Goal: Information Seeking & Learning: Find specific fact

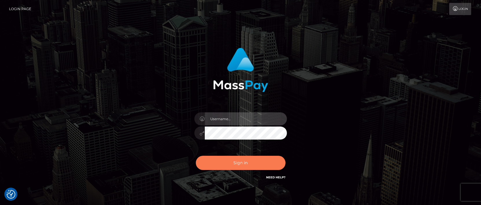
type input "vlad"
click at [252, 166] on button "Sign in" at bounding box center [241, 163] width 90 height 14
type input "vlad"
click at [251, 164] on button "Sign in" at bounding box center [241, 163] width 90 height 14
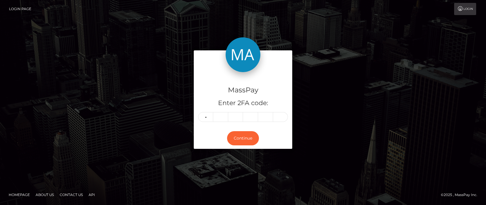
type input "1"
type input "9"
type input "6"
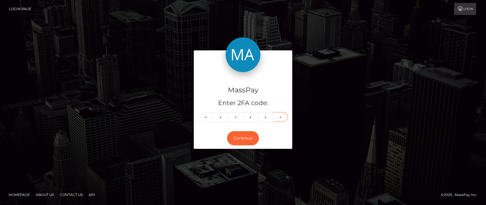
type input "4"
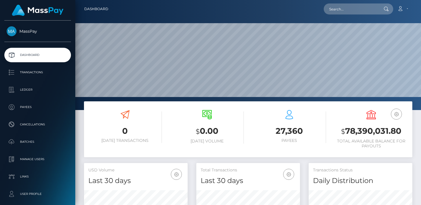
scroll to position [103, 104]
click at [361, 10] on input "text" at bounding box center [350, 8] width 54 height 11
paste input "phlily@protonmail.com"
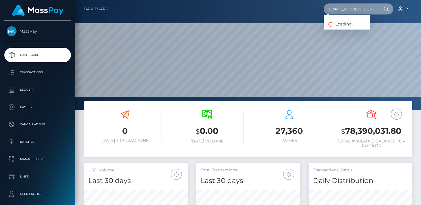
type input "phlily@protonmail.com"
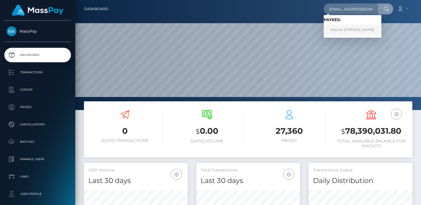
click at [362, 26] on link "Kseniia Anatolievna Kovalenok" at bounding box center [352, 30] width 58 height 11
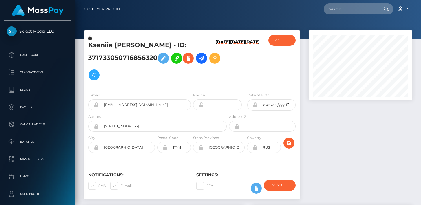
scroll to position [69, 104]
drag, startPoint x: 191, startPoint y: 42, endPoint x: 89, endPoint y: 47, distance: 102.5
click at [89, 47] on h5 "Kseniia Anatolievna Kovalenok - ID: 371733050716856320" at bounding box center [155, 62] width 135 height 43
copy h5 "Kseniia Anatolievna Kovalenok"
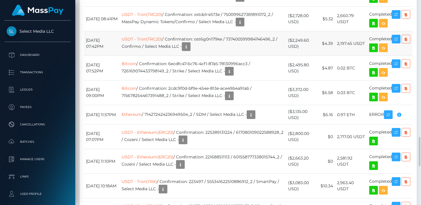
click at [112, 56] on td "January 19, 2025 07:42PM" at bounding box center [102, 43] width 36 height 25
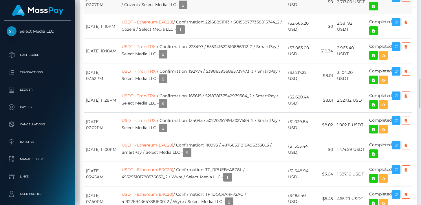
scroll to position [957, 0]
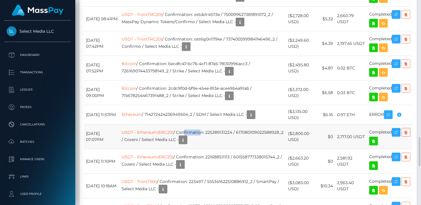
drag, startPoint x: 193, startPoint y: 166, endPoint x: 211, endPoint y: 165, distance: 17.4
click at [211, 149] on td "USDT - Ethereum(ERC20) / Confirmation: 225389131224 / 617080109022588928_2 / Co…" at bounding box center [202, 136] width 166 height 25
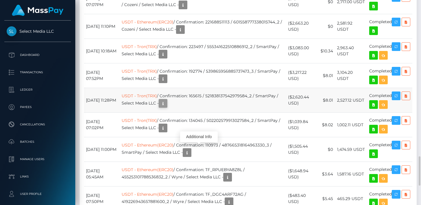
scroll to position [69, 104]
drag, startPoint x: 183, startPoint y: 154, endPoint x: 197, endPoint y: 153, distance: 13.7
click at [197, 137] on td "USDT - Tron(TRX) / Confirmation: 134045 / 502202579913027584_2 / SmartPay / Sel…" at bounding box center [202, 125] width 166 height 25
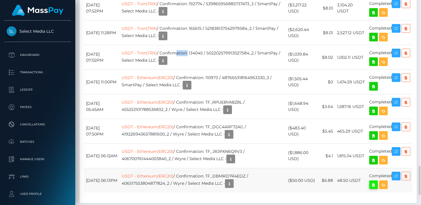
scroll to position [1227, 0]
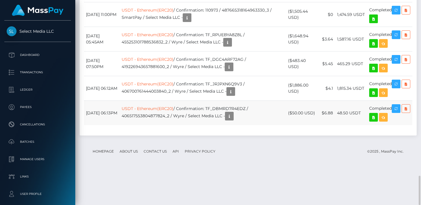
drag, startPoint x: 86, startPoint y: 73, endPoint x: 392, endPoint y: 138, distance: 312.9
copy tbody "January 19, 2025 07:42PM USDT - Tron(TRC20) / Confirmation: ost6g0n179ke / 7374…"
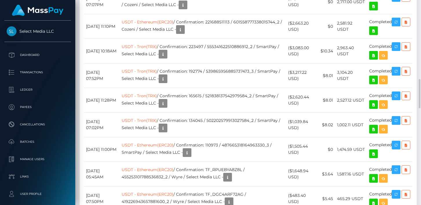
scroll to position [1025, 0]
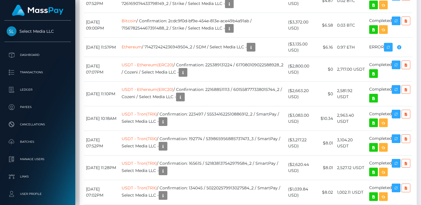
click at [401, 82] on div "REJECTED" at bounding box center [388, 79] width 38 height 11
click at [400, 82] on body "Select Media LLC Dashboard Transactions Ledger Payees Cancellations" at bounding box center [210, 102] width 421 height 205
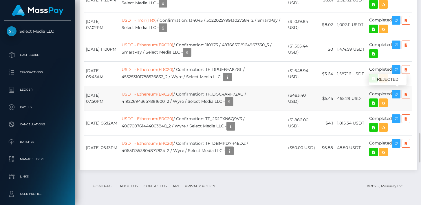
scroll to position [1160, 0]
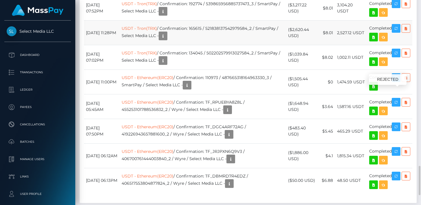
click at [247, 45] on td "USDT - Tron(TRX) / Confirmation: 165615 / 521838137542979584_2 / SmartPay / Sel…" at bounding box center [202, 33] width 166 height 25
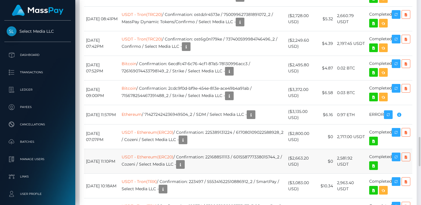
scroll to position [289273, 289239]
click at [78, 150] on div "Transactions History * Transactions date/time are shown in payee's local timezo…" at bounding box center [247, 136] width 345 height 550
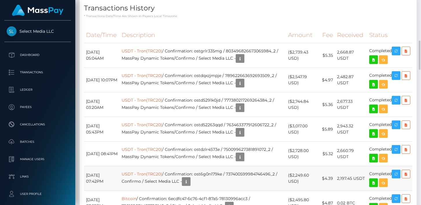
scroll to position [755, 0]
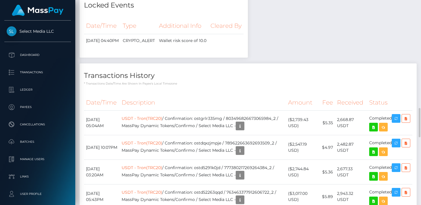
click at [293, 75] on div "Payee Attributes Payer Name Label Value Kyrgyzstan / Bitcoin 0d655d89-8ecc-40b8…" at bounding box center [248, 31] width 337 height 1163
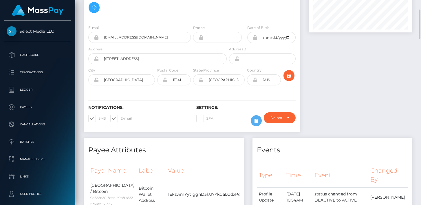
scroll to position [0, 0]
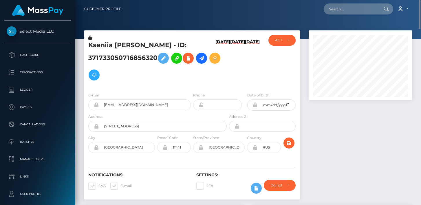
click at [132, 59] on h5 "Kseniia [PERSON_NAME] - ID: 371733050716856320" at bounding box center [155, 62] width 135 height 43
copy h5 "371733050716856320"
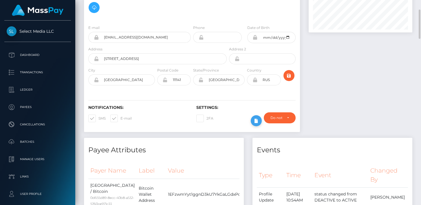
click at [258, 120] on icon at bounding box center [256, 120] width 7 height 7
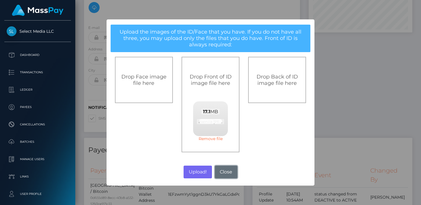
click at [225, 171] on button "Close" at bounding box center [226, 172] width 23 height 13
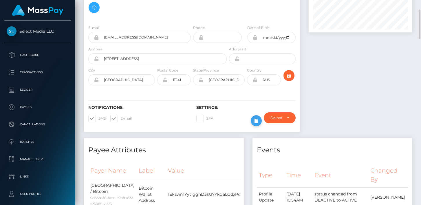
click at [256, 125] on button at bounding box center [256, 120] width 11 height 11
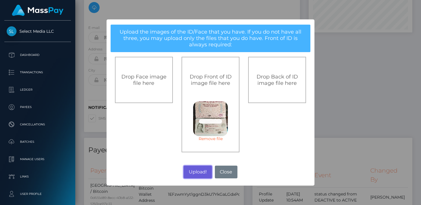
click at [201, 168] on button "Upload!" at bounding box center [197, 172] width 28 height 13
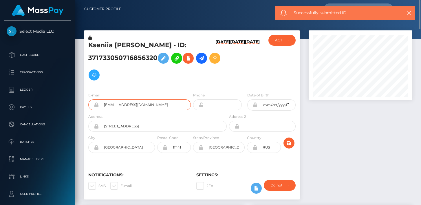
drag, startPoint x: 146, startPoint y: 107, endPoint x: 101, endPoint y: 104, distance: 45.8
click at [101, 104] on input "[EMAIL_ADDRESS][DOMAIN_NAME]" at bounding box center [145, 104] width 92 height 11
click at [118, 54] on h5 "Kseniia [PERSON_NAME] - ID: 371733050716856320" at bounding box center [155, 62] width 135 height 43
copy h5 "371733050716856320"
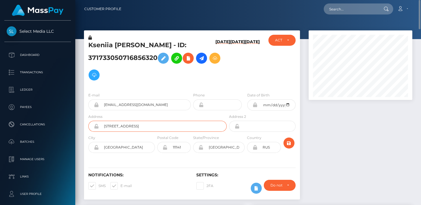
drag, startPoint x: 139, startPoint y: 126, endPoint x: 98, endPoint y: 124, distance: 41.4
click at [98, 124] on div "[STREET_ADDRESS]" at bounding box center [157, 126] width 138 height 11
click at [174, 148] on input "111141" at bounding box center [179, 147] width 23 height 11
click at [177, 147] on input "111141" at bounding box center [179, 147] width 23 height 11
click at [212, 146] on input "[GEOGRAPHIC_DATA]" at bounding box center [223, 147] width 41 height 11
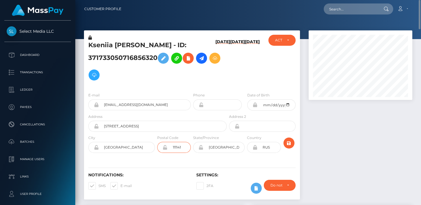
click at [174, 145] on input "111141" at bounding box center [179, 147] width 23 height 11
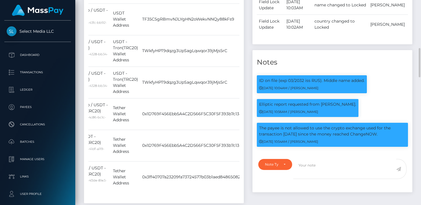
scroll to position [405, 0]
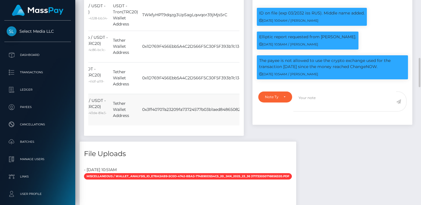
drag, startPoint x: 91, startPoint y: 50, endPoint x: 233, endPoint y: 139, distance: 167.5
copy tbody "Kyrgyzstan / Bitcoin 0d655d89-8ecc-40b8-a532-5760ce971c33 Bitcoin Wallet Addres…"
drag, startPoint x: 268, startPoint y: 145, endPoint x: 264, endPoint y: 148, distance: 4.7
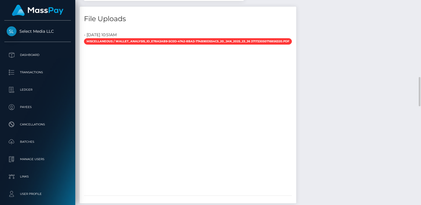
scroll to position [472, 0]
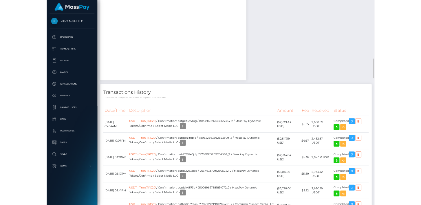
scroll to position [289273, 289239]
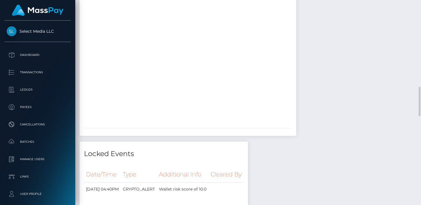
click at [331, 78] on div "Payee Attributes Payer Name Label Value Kyrgyzstan / Bitcoin 0d655d89-8ecc-40b8…" at bounding box center [248, 179] width 337 height 1163
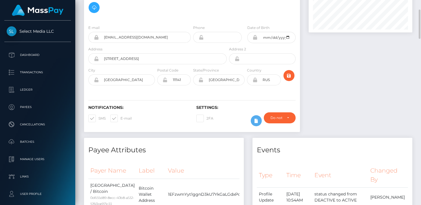
scroll to position [0, 0]
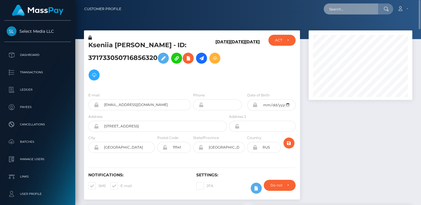
click at [344, 11] on input "text" at bounding box center [350, 8] width 54 height 11
paste input "Kochetkova"
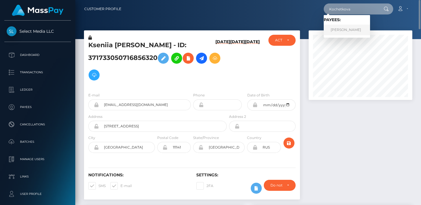
type input "Kochetkova"
click at [343, 28] on link "Kochetkova Kristina" at bounding box center [346, 30] width 46 height 11
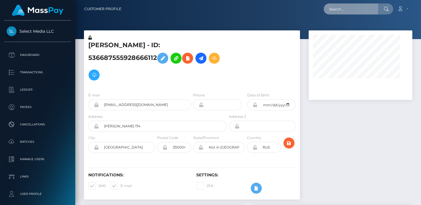
click at [362, 9] on input "text" at bounding box center [350, 8] width 54 height 11
paste input "Kochetkova"
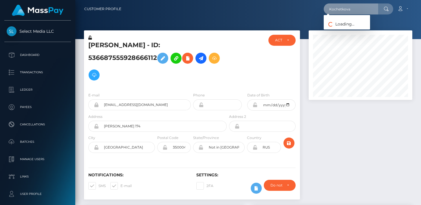
scroll to position [69, 104]
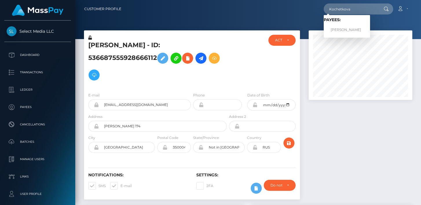
click at [117, 73] on h5 "Kochetkova Kristina - ID: 536687555928666112" at bounding box center [155, 62] width 135 height 43
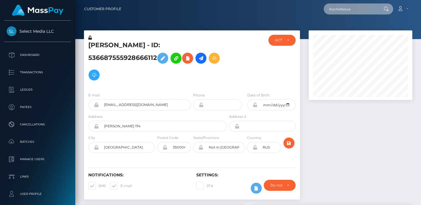
click at [347, 8] on input "Kochetkova" at bounding box center [350, 8] width 54 height 11
paste input "phlily@protonmail.com"
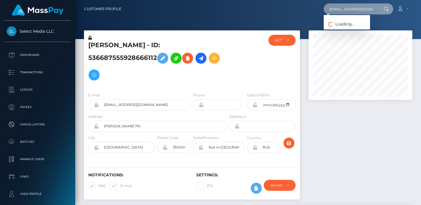
type input "phlily@protonmail.com"
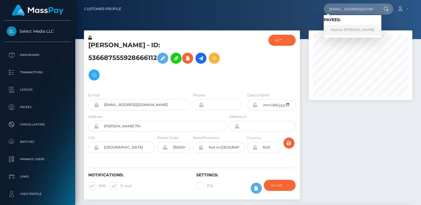
click at [344, 28] on link "Kseniia Anatolievna Kovalenok" at bounding box center [352, 30] width 58 height 11
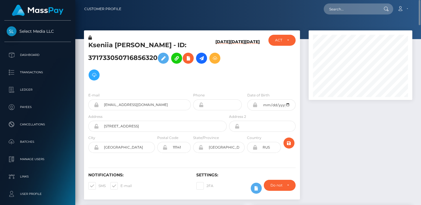
drag, startPoint x: 156, startPoint y: 56, endPoint x: 76, endPoint y: 40, distance: 81.0
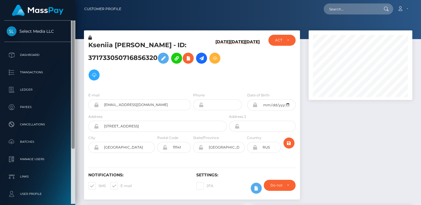
copy div "Kseniia [PERSON_NAME] - ID: 371733050716856320"
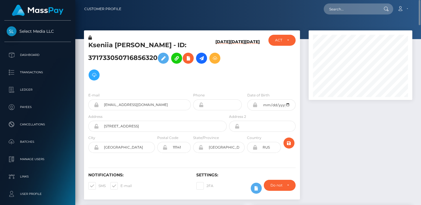
click at [299, 60] on div "ACTIVE DEACTIVE CLOSED ACTIVE" at bounding box center [282, 61] width 36 height 53
drag, startPoint x: 157, startPoint y: 58, endPoint x: 82, endPoint y: 45, distance: 76.2
click at [82, 45] on div "Kseniia Anatolievna Kovalenok - ID: 371733050716856320 07/20/25 07/20/25 03/02/…" at bounding box center [192, 117] width 225 height 175
copy div "Kseniia [PERSON_NAME] - ID: 371733050716856320"
click at [345, 8] on input "text" at bounding box center [350, 8] width 54 height 11
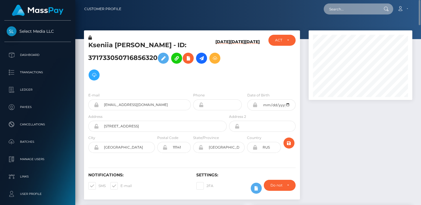
paste input "371733050716856320"
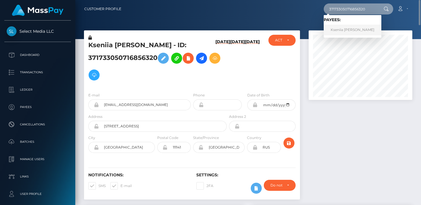
type input "371733050716856320"
click at [350, 32] on link "Kseniia Anatolievna Kovalenok" at bounding box center [352, 30] width 58 height 11
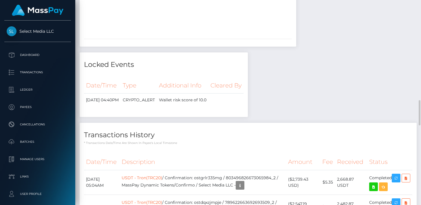
scroll to position [607, 0]
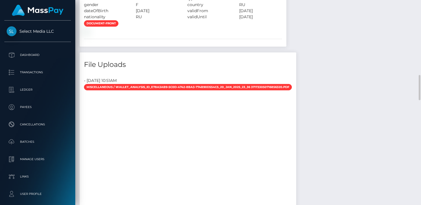
drag, startPoint x: 261, startPoint y: 51, endPoint x: 187, endPoint y: 26, distance: 77.7
click at [187, 20] on div "Document number 766885256 type" at bounding box center [234, 2] width 103 height 36
copy div "number 766885256 type PASSPORT country RU validFrom [DATE] validUntil [DATE]"
drag, startPoint x: 221, startPoint y: 51, endPoint x: 225, endPoint y: 50, distance: 3.8
click at [221, 20] on div "validUntil" at bounding box center [209, 17] width 52 height 6
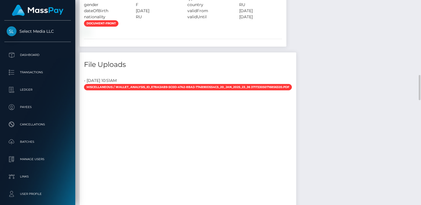
drag, startPoint x: 264, startPoint y: 50, endPoint x: 186, endPoint y: 45, distance: 77.7
click at [186, 20] on div "Document number 766885256 type" at bounding box center [234, 2] width 103 height 36
copy div "validFrom [DATE] validUntil [DATE]"
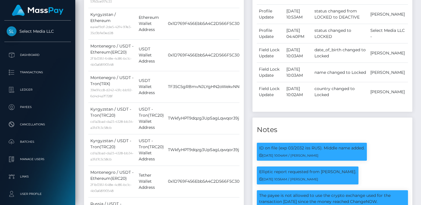
scroll to position [0, 0]
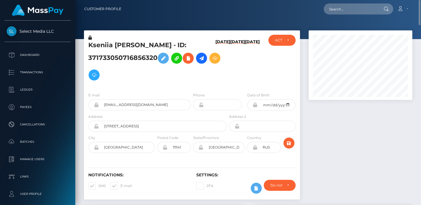
click at [130, 55] on h5 "Kseniia Anatolievna Kovalenok - ID: 371733050716856320" at bounding box center [155, 62] width 135 height 43
click at [130, 54] on h5 "Kseniia Anatolievna Kovalenok - ID: 371733050716856320" at bounding box center [155, 62] width 135 height 43
click at [127, 58] on h5 "Kseniia Anatolievna Kovalenok - ID: 371733050716856320" at bounding box center [155, 62] width 135 height 43
copy h5 "371733050716856320"
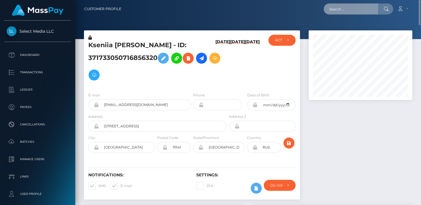
click at [370, 11] on input "text" at bounding box center [350, 8] width 54 height 11
paste input "492396290462720000"
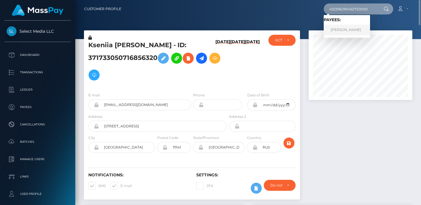
type input "492396290462720000"
click at [350, 30] on link "Maria Alexandrovna Kochetkova" at bounding box center [346, 30] width 46 height 11
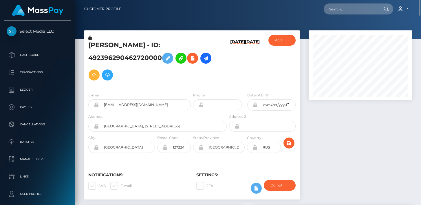
scroll to position [67, 0]
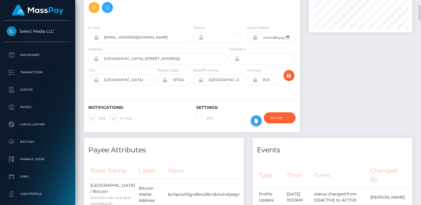
click at [254, 120] on icon at bounding box center [256, 120] width 7 height 7
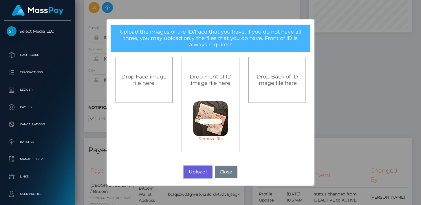
click at [198, 173] on button "Upload!" at bounding box center [197, 172] width 28 height 13
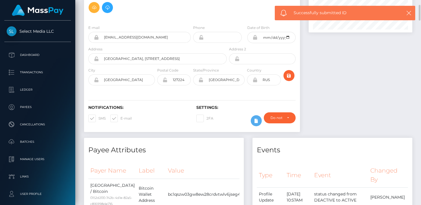
scroll to position [0, 0]
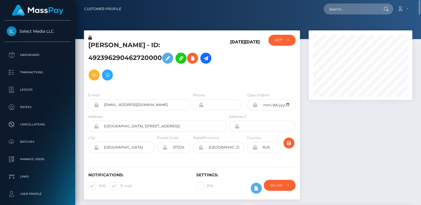
click at [112, 56] on h5 "Maria Alexandrovna Kochetkova - ID: 492396290462720000" at bounding box center [155, 62] width 135 height 43
copy h5 "492396290462720000"
click at [159, 56] on h5 "Maria Alexandrovna Kochetkova - ID: 492396290462720000" at bounding box center [155, 62] width 135 height 43
drag, startPoint x: 160, startPoint y: 57, endPoint x: 89, endPoint y: 47, distance: 71.6
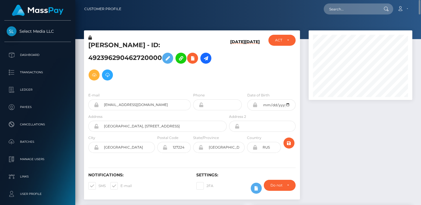
click at [89, 47] on h5 "Maria Alexandrovna Kochetkova - ID: 492396290462720000" at bounding box center [155, 62] width 135 height 43
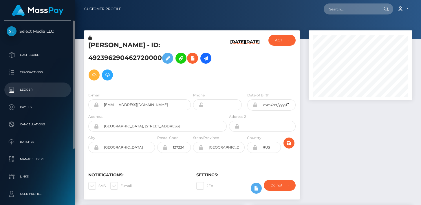
copy h5 "Maria Alexandrovna Kochetkova - ID: 492396290462720000"
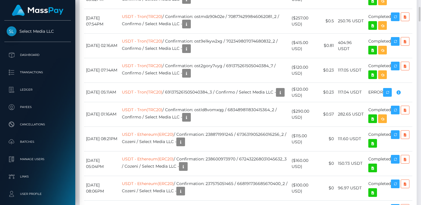
scroll to position [905, 0]
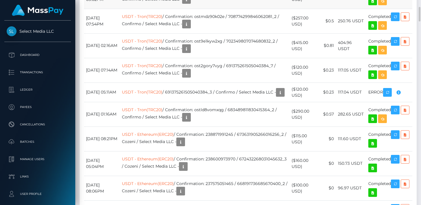
scroll to position [1040, 0]
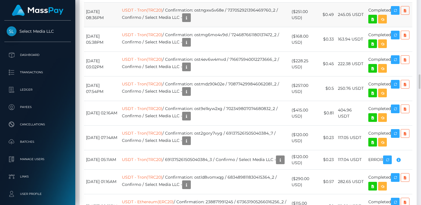
drag, startPoint x: 84, startPoint y: 95, endPoint x: 95, endPoint y: 93, distance: 11.4
click at [108, 27] on td "January 18, 2025 08:36PM" at bounding box center [102, 14] width 36 height 25
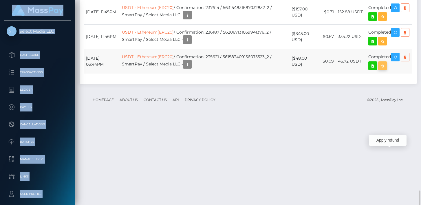
scroll to position [69, 104]
drag, startPoint x: 85, startPoint y: 95, endPoint x: 392, endPoint y: 142, distance: 310.5
copy tbody "January 18, 2025 08:36PM USDT - Tron(TRC20) / Confirmation: ostngxw5v68e / 7370…"
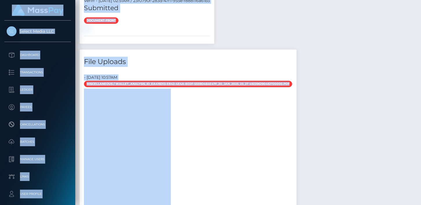
scroll to position [501, 0]
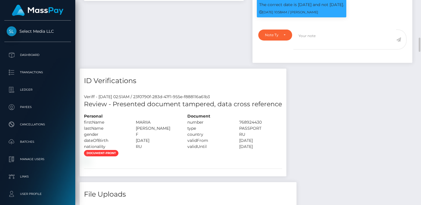
scroll to position [607, 0]
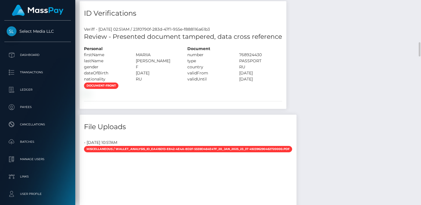
drag, startPoint x: 272, startPoint y: 122, endPoint x: 264, endPoint y: 116, distance: 9.1
click at [272, 96] on div "document-front" at bounding box center [183, 89] width 207 height 14
drag, startPoint x: 148, startPoint y: 79, endPoint x: 83, endPoint y: 56, distance: 69.3
click at [83, 56] on div "Personal firstName MARIIA" at bounding box center [131, 64] width 103 height 36
copy div "firstName MARIIA lastName KOCHETKOVÁ gender F dateOfBirth 2003-10-03 nationalit…"
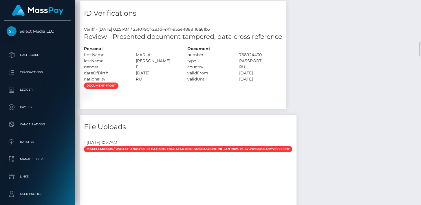
drag, startPoint x: 187, startPoint y: 55, endPoint x: 261, endPoint y: 76, distance: 76.7
click at [261, 76] on div "Document number 768924430 type" at bounding box center [234, 64] width 103 height 36
copy div "number 768924430 type PASSPORT country RU validFrom 2022-10-11 validUntil 2032-…"
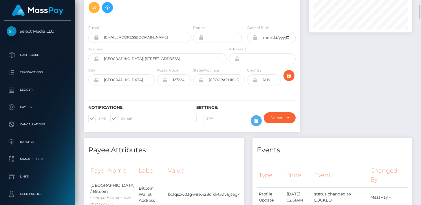
scroll to position [0, 0]
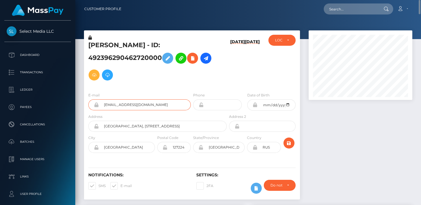
drag, startPoint x: 163, startPoint y: 106, endPoint x: 87, endPoint y: 105, distance: 75.5
click at [87, 105] on div "E-mail m.chizova999666@gmail.com" at bounding box center [138, 102] width 108 height 21
drag, startPoint x: 159, startPoint y: 126, endPoint x: 96, endPoint y: 124, distance: 62.9
click at [96, 124] on div "Moscow, shirokaya 22, 155" at bounding box center [157, 126] width 138 height 11
click at [146, 55] on h5 "Maria Alexandrovna Kochetkova - ID: 492396290462720000" at bounding box center [155, 62] width 135 height 43
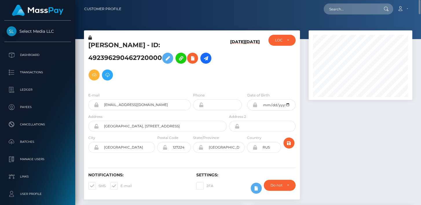
click at [146, 55] on h5 "Maria Alexandrovna Kochetkova - ID: 492396290462720000" at bounding box center [155, 62] width 135 height 43
copy h5 "492396290462720000"
drag, startPoint x: 158, startPoint y: 124, endPoint x: 100, endPoint y: 124, distance: 57.3
click at [100, 124] on input "Moscow, shirokaya 22, 155" at bounding box center [163, 126] width 128 height 11
click at [108, 146] on input "Moscow" at bounding box center [127, 147] width 56 height 11
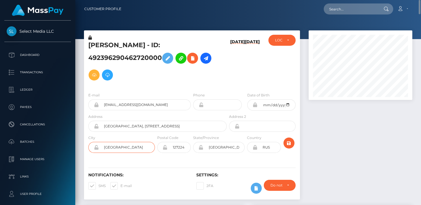
click at [107, 146] on input "[GEOGRAPHIC_DATA]" at bounding box center [127, 147] width 56 height 11
click at [177, 145] on input "127224" at bounding box center [179, 147] width 23 height 11
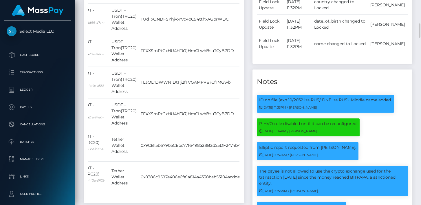
scroll to position [472, 0]
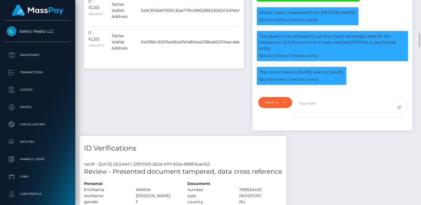
drag, startPoint x: 90, startPoint y: 117, endPoint x: 240, endPoint y: 33, distance: 171.4
copy table "Payer Name Label Value"
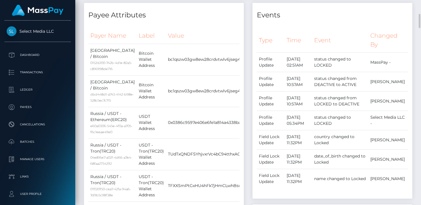
scroll to position [0, 0]
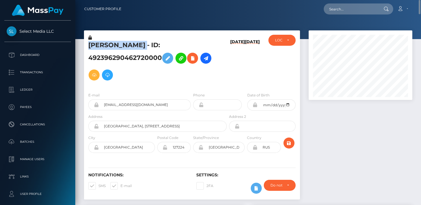
drag, startPoint x: 196, startPoint y: 46, endPoint x: 89, endPoint y: 46, distance: 106.8
click at [89, 46] on h5 "Maria Alexandrovna Kochetkova - ID: 492396290462720000" at bounding box center [155, 62] width 135 height 43
copy h5 "Maria Alexandrovna Kochetkova"
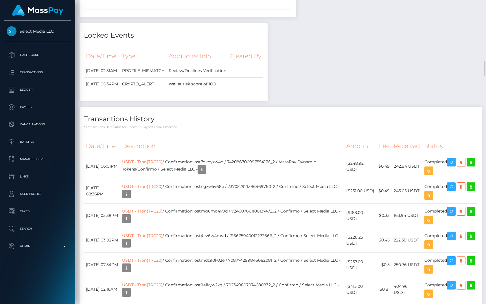
scroll to position [69, 126]
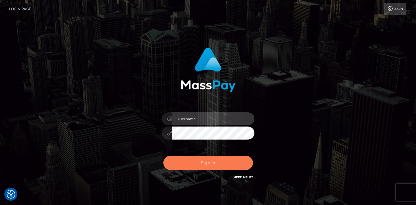
type input "[PERSON_NAME]"
click at [203, 166] on button "Sign in" at bounding box center [208, 163] width 90 height 14
type input "[PERSON_NAME]"
click at [204, 163] on button "Sign in" at bounding box center [208, 163] width 90 height 14
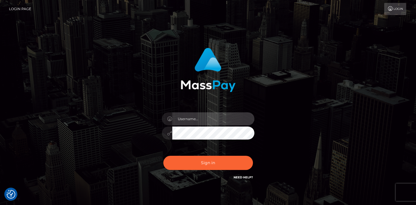
type input "vlad"
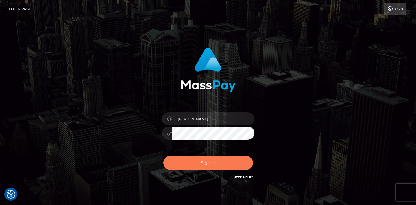
click at [203, 166] on button "Sign in" at bounding box center [208, 163] width 90 height 14
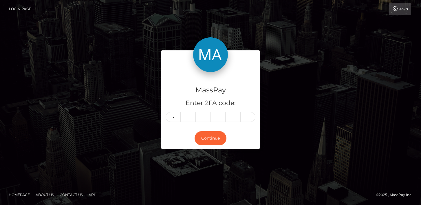
type input "6"
type input "2"
type input "5"
type input "4"
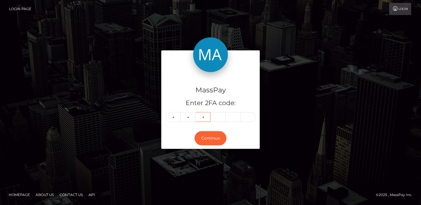
type input "7"
type input "6"
type input "7"
type input "1"
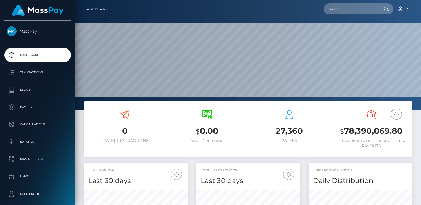
scroll to position [103, 104]
click at [355, 9] on input "text" at bounding box center [350, 8] width 54 height 11
paste input "356115078497447936"
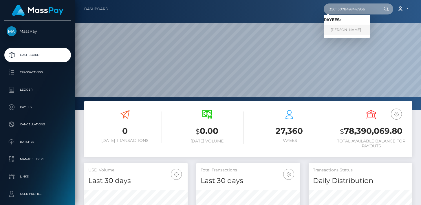
type input "356115078497447936"
click at [353, 28] on link "[PERSON_NAME]" at bounding box center [346, 30] width 46 height 11
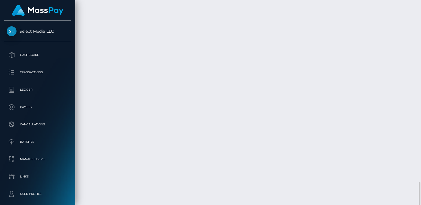
scroll to position [69, 104]
drag, startPoint x: 205, startPoint y: 117, endPoint x: 231, endPoint y: 119, distance: 27.0
copy td "ostldwl77q4e"
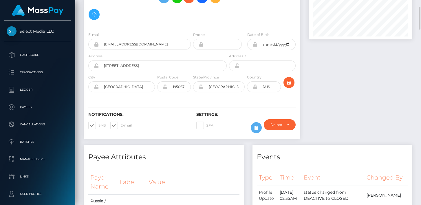
scroll to position [0, 0]
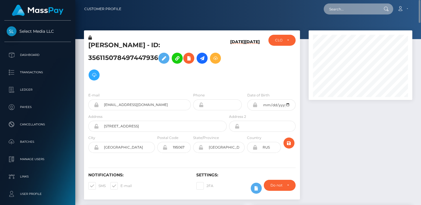
click at [360, 10] on input "text" at bounding box center [350, 8] width 54 height 11
paste input "ostldwl77q4e"
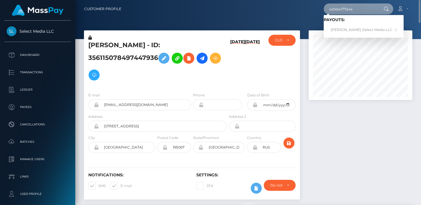
type input "ostldwl77q4e"
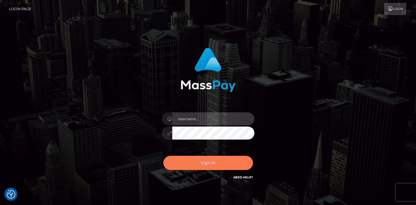
type input "[PERSON_NAME]"
click at [203, 164] on button "Sign in" at bounding box center [208, 163] width 90 height 14
type input "[PERSON_NAME]"
click at [203, 166] on button "Sign in" at bounding box center [208, 163] width 90 height 14
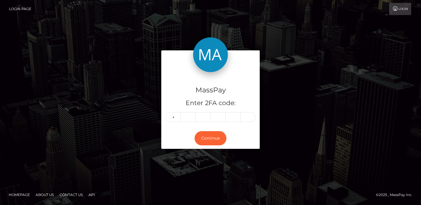
type input "4"
type input "3"
type input "1"
type input "2"
type input "5"
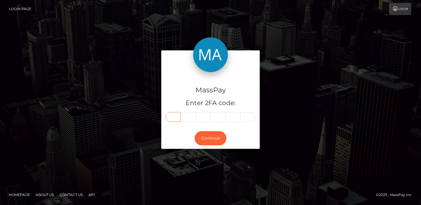
type input "4"
type input "9"
type input "3"
type input "1"
type input "2"
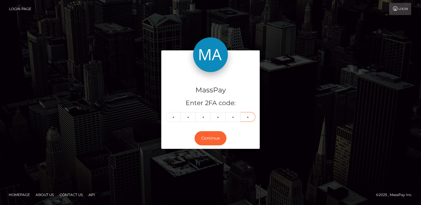
type input "5"
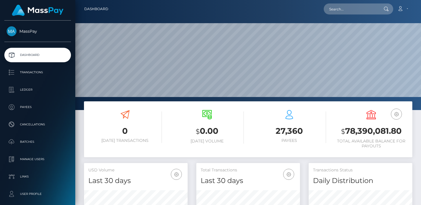
scroll to position [103, 104]
click at [83, 128] on div "0 [DATE] Transactions $ 0.00 [DATE] Volume 27,360 Payees $" at bounding box center [248, 132] width 337 height 62
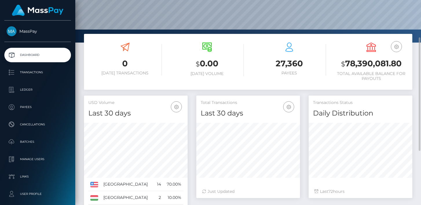
scroll to position [0, 0]
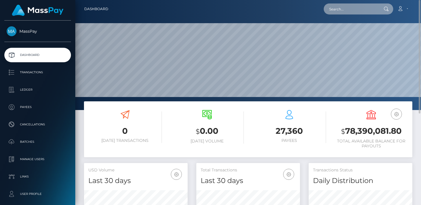
click at [358, 6] on input "text" at bounding box center [350, 8] width 54 height 11
paste input "356115078497447936"
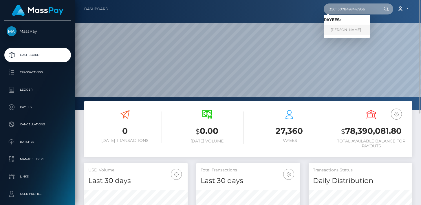
type input "356115078497447936"
click at [354, 27] on link "[PERSON_NAME]" at bounding box center [346, 30] width 46 height 11
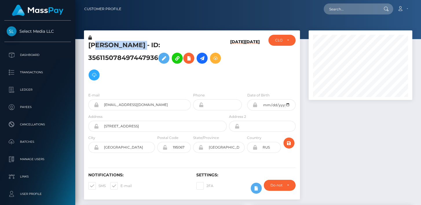
scroll to position [69, 104]
click at [88, 43] on div "PAVEL LOPUKHIN - ID: 356115078497447936" at bounding box center [156, 61] width 144 height 53
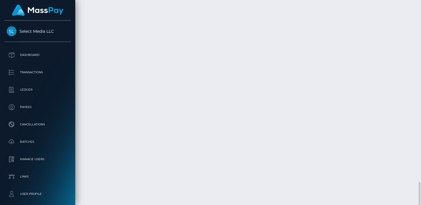
drag, startPoint x: 85, startPoint y: 120, endPoint x: 391, endPoint y: 143, distance: 306.9
copy tbody "December 20, 2024 11:34PM USDT - Tron(TRC20) / Confirmation: ostldwl77q4e / 726…"
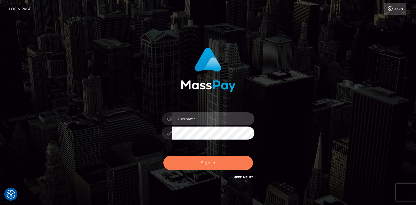
type input "vlad"
click at [193, 163] on button "Sign in" at bounding box center [208, 163] width 90 height 14
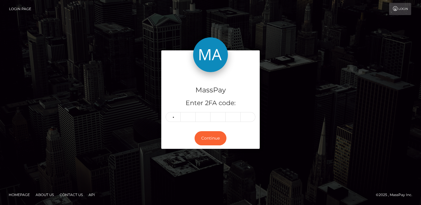
type input "8"
type input "1"
type input "8"
type input "1"
type input "6"
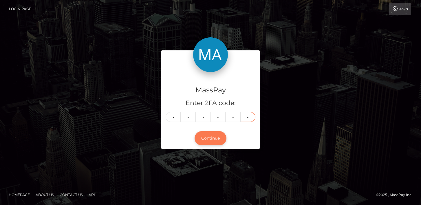
type input "7"
click at [203, 135] on button "Continue" at bounding box center [210, 138] width 32 height 14
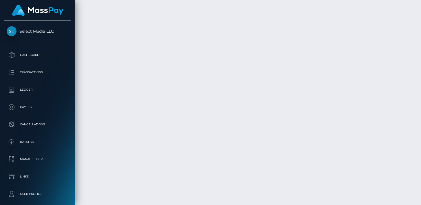
scroll to position [1611, 0]
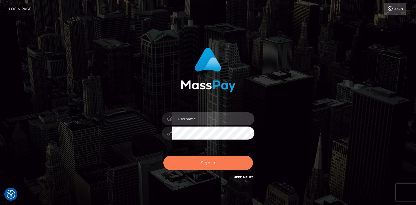
type input "[PERSON_NAME]"
click at [201, 159] on button "Sign in" at bounding box center [208, 163] width 90 height 14
type input "[PERSON_NAME]"
click at [207, 158] on button "Sign in" at bounding box center [208, 163] width 90 height 14
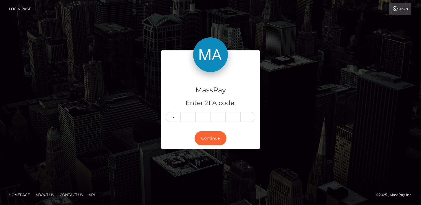
type input "2"
type input "1"
type input "7"
type input "1"
type input "4"
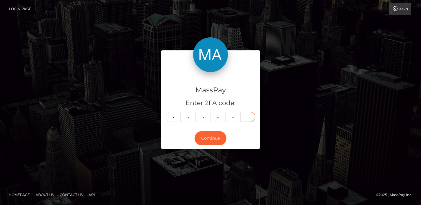
type input "2"
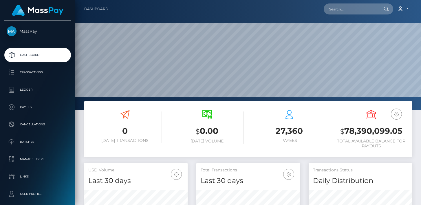
scroll to position [103, 104]
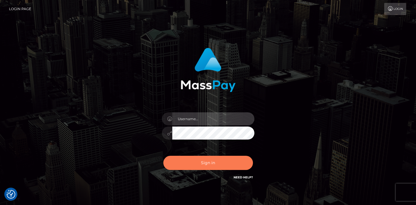
type input "[PERSON_NAME]"
click at [196, 164] on button "Sign in" at bounding box center [208, 163] width 90 height 14
type input "[PERSON_NAME]"
click at [202, 160] on button "Sign in" at bounding box center [208, 163] width 90 height 14
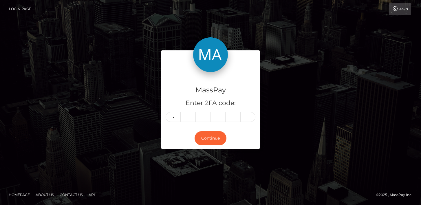
type input "0"
type input "1"
type input "3"
type input "2"
type input "4"
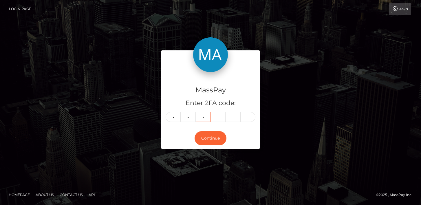
type input "1"
type input "3"
type input "7"
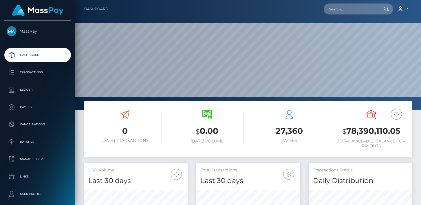
scroll to position [103, 104]
click at [333, 10] on input "text" at bounding box center [350, 8] width 54 height 11
paste input "601126384571527168"
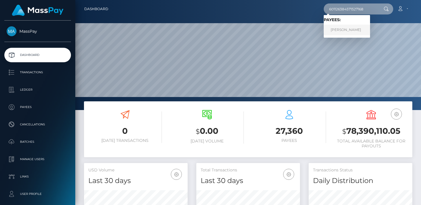
type input "601126384571527168"
click at [350, 31] on link "IULIIA EVGENEVNA RODIONOVA" at bounding box center [346, 30] width 46 height 11
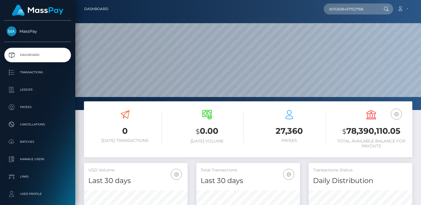
click at [157, 109] on div "0 Today Transactions" at bounding box center [124, 127] width 73 height 43
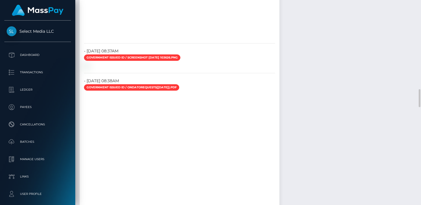
scroll to position [1079, 0]
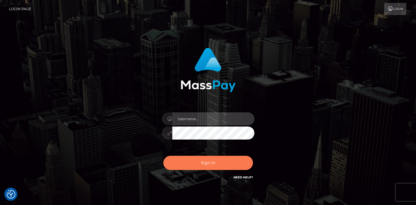
type input "[PERSON_NAME]"
click at [202, 163] on button "Sign in" at bounding box center [208, 163] width 90 height 14
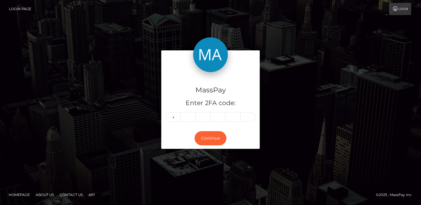
type input "1"
type input "0"
type input "5"
type input "7"
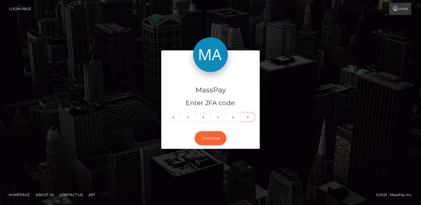
type input "8"
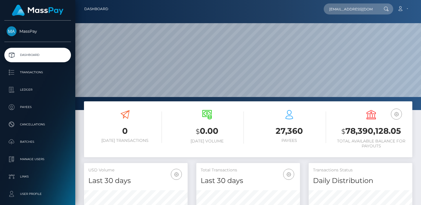
scroll to position [103, 104]
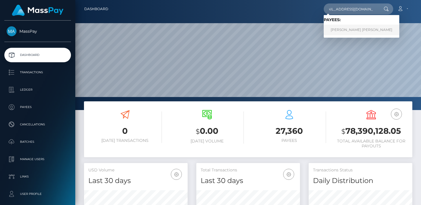
type input "[EMAIL_ADDRESS][DOMAIN_NAME]"
click at [361, 30] on link "[PERSON_NAME] [PERSON_NAME]" at bounding box center [361, 30] width 76 height 11
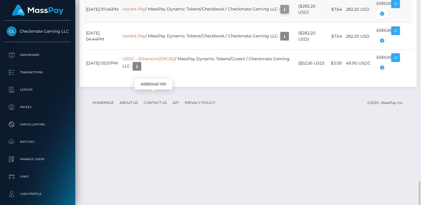
scroll to position [69, 104]
click at [281, 13] on icon "button" at bounding box center [284, 9] width 7 height 7
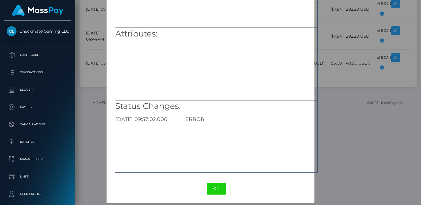
scroll to position [70, 0]
click at [214, 185] on button "OK" at bounding box center [216, 188] width 19 height 12
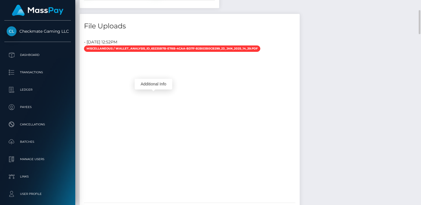
scroll to position [591, 0]
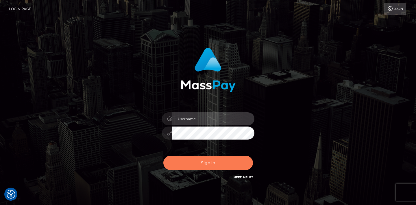
type input "vlad"
click at [210, 167] on button "Sign in" at bounding box center [208, 163] width 90 height 14
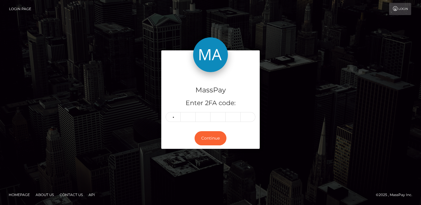
type input "3"
type input "9"
type input "2"
type input "7"
type input "3"
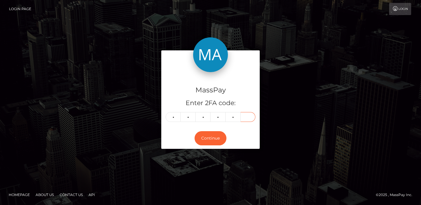
type input "5"
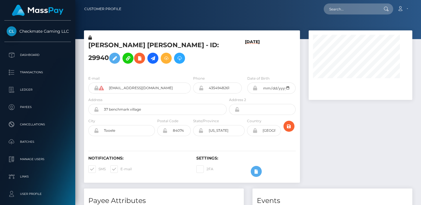
click at [248, 61] on h6 "01/21/25" at bounding box center [252, 53] width 15 height 29
click at [239, 57] on div "01/21/25" at bounding box center [246, 53] width 36 height 36
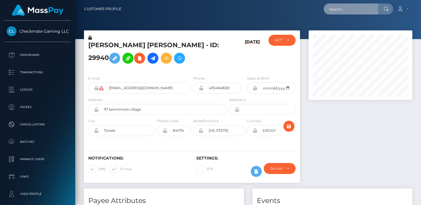
click at [332, 12] on input "text" at bounding box center [350, 8] width 54 height 11
paste input "371733050716856320"
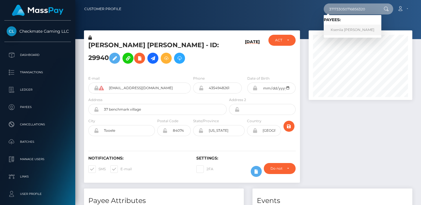
type input "371733050716856320"
click at [351, 31] on link "Kseniia Anatolievna Kovalenok" at bounding box center [352, 30] width 58 height 11
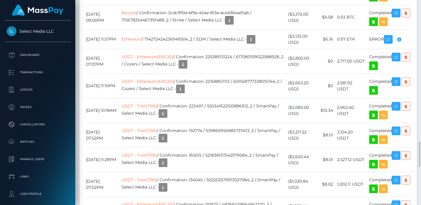
scroll to position [69, 104]
